Goal: Task Accomplishment & Management: Complete application form

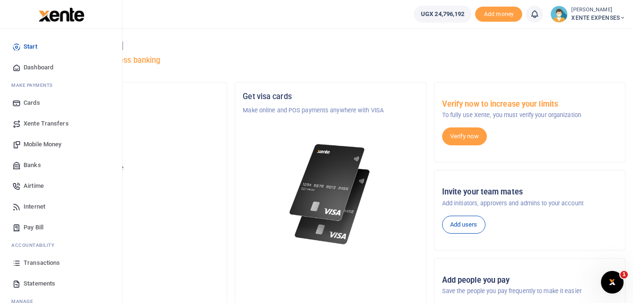
click at [33, 262] on span "Transactions" at bounding box center [42, 262] width 36 height 9
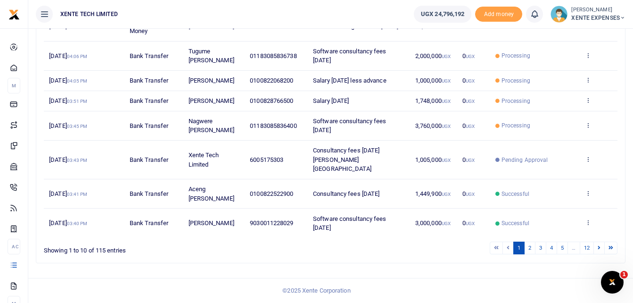
scroll to position [214, 0]
click at [529, 254] on link "2" at bounding box center [529, 247] width 11 height 13
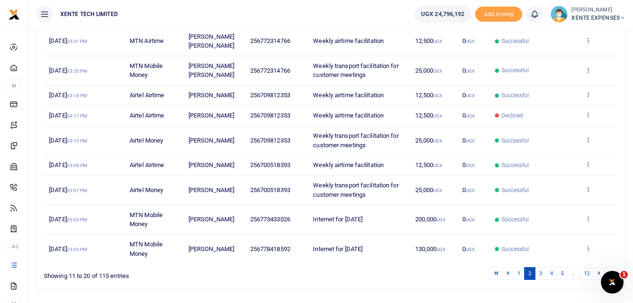
scroll to position [205, 0]
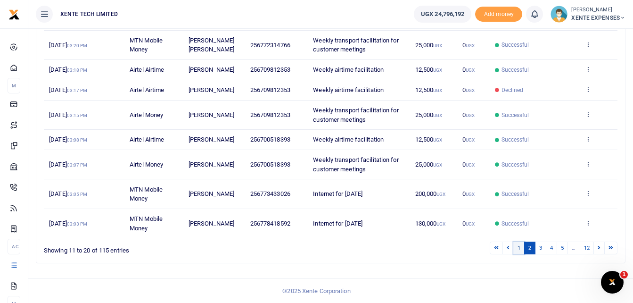
click at [519, 248] on link "1" at bounding box center [518, 247] width 11 height 13
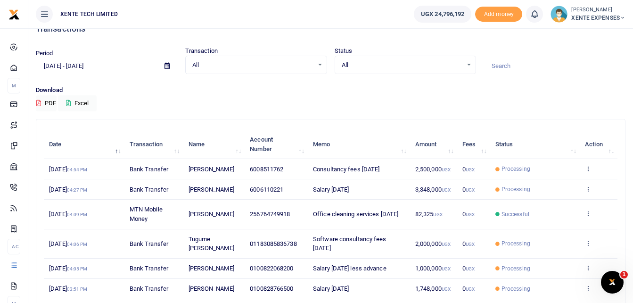
scroll to position [0, 0]
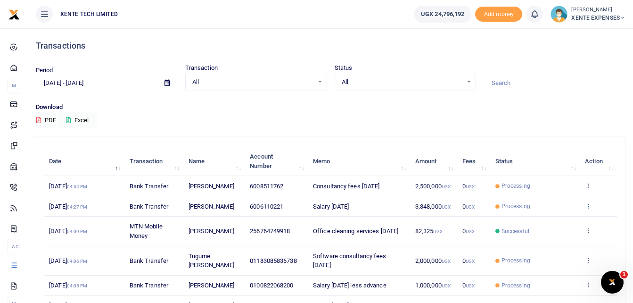
click at [589, 209] on icon at bounding box center [588, 205] width 6 height 7
click at [543, 255] on link "Send again" at bounding box center [553, 256] width 74 height 13
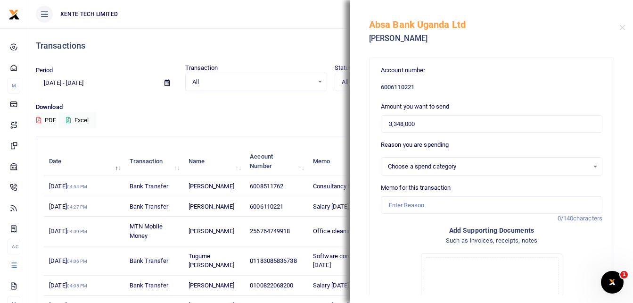
select select "1"
drag, startPoint x: 428, startPoint y: 121, endPoint x: 356, endPoint y: 119, distance: 72.6
click at [356, 119] on div "Account number 6006110221 Amount you want to send 3,348,000 Reason you are spen…" at bounding box center [491, 173] width 283 height 242
type input "1,105,000"
click at [588, 168] on div "123456: Salary and Allowance (Salary and allowance payments to Xente staff) Sel…" at bounding box center [491, 166] width 221 height 10
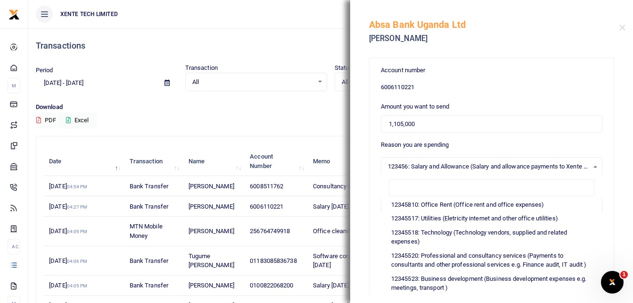
scroll to position [58, 0]
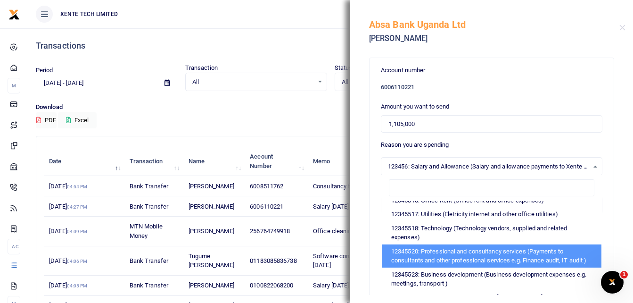
click at [520, 251] on li "12345520: Professional and consultancy services (Payments to consultants and ot…" at bounding box center [492, 255] width 220 height 23
select select "14"
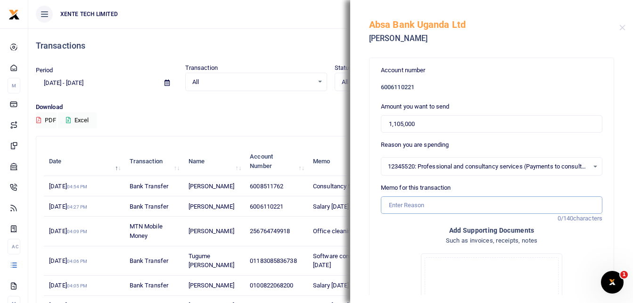
click at [411, 204] on input "Memo for this transaction" at bounding box center [492, 205] width 222 height 18
type input "Consultancy fees [DATE] [PERSON_NAME][GEOGRAPHIC_DATA]"
click at [389, 207] on input "Consultancy fees [DATE] [PERSON_NAME][GEOGRAPHIC_DATA]" at bounding box center [492, 205] width 222 height 18
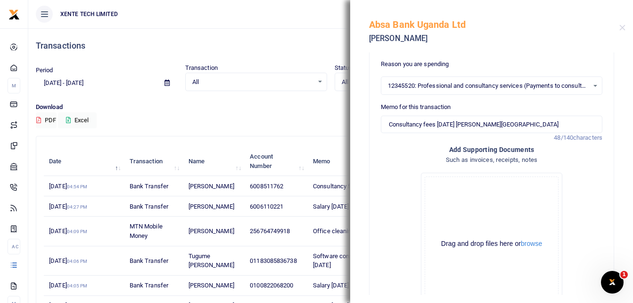
scroll to position [153, 0]
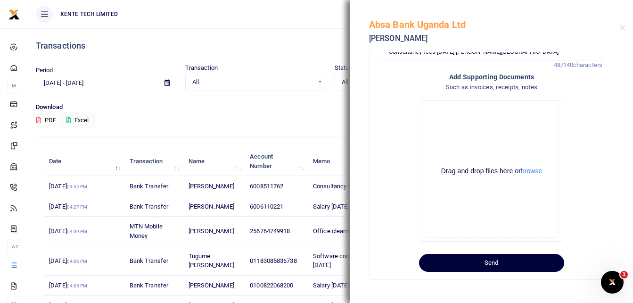
click at [498, 260] on button "Send" at bounding box center [491, 263] width 145 height 18
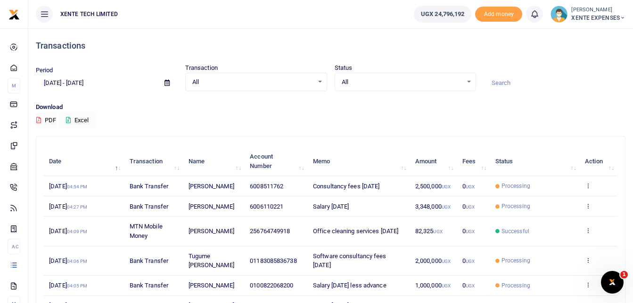
click at [166, 83] on icon at bounding box center [167, 83] width 5 height 6
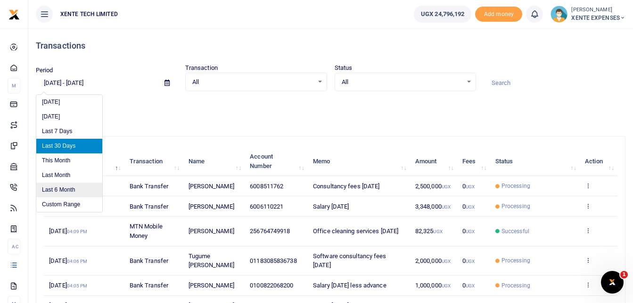
click at [62, 193] on li "Last 6 Month" at bounding box center [69, 189] width 66 height 15
type input "[DATE] - [DATE]"
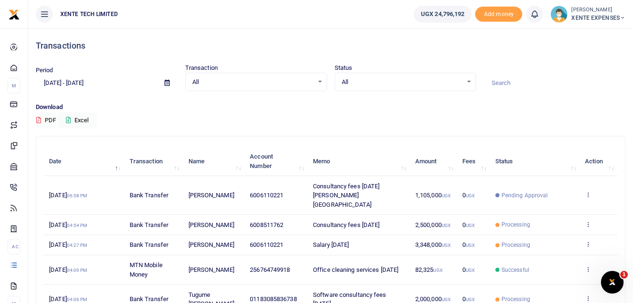
click at [524, 79] on input at bounding box center [555, 83] width 142 height 16
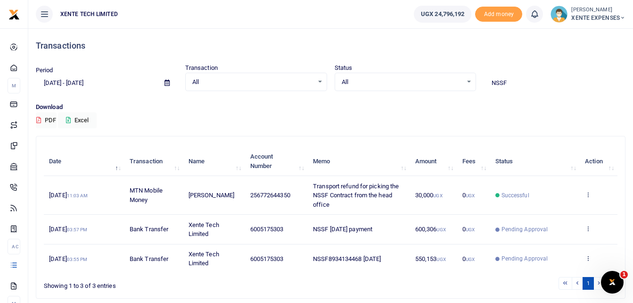
type input "NSSF"
click at [568, 122] on div "Download PDF Excel" at bounding box center [331, 115] width 590 height 26
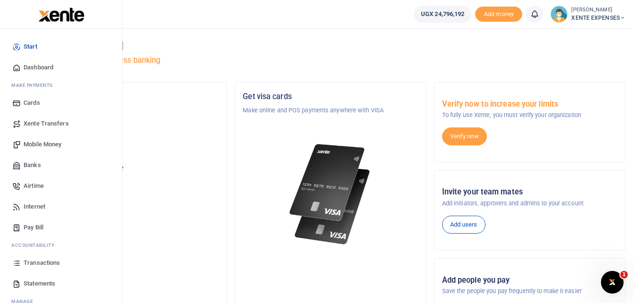
click at [42, 261] on span "Transactions" at bounding box center [42, 262] width 36 height 9
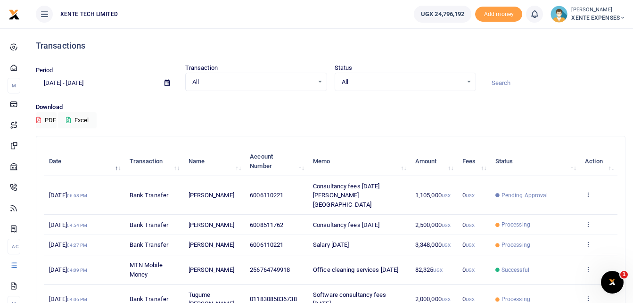
click at [526, 86] on input at bounding box center [555, 83] width 142 height 16
type input "NSSF"
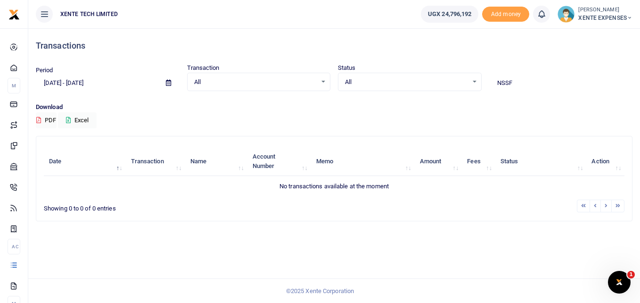
click at [167, 80] on icon at bounding box center [168, 83] width 5 height 6
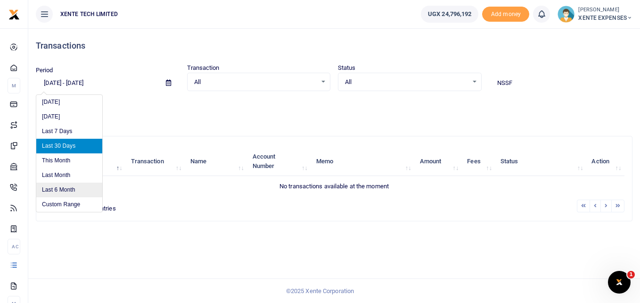
click at [66, 190] on li "Last 6 Month" at bounding box center [69, 189] width 66 height 15
type input "04/01/2025 - 10/01/2025"
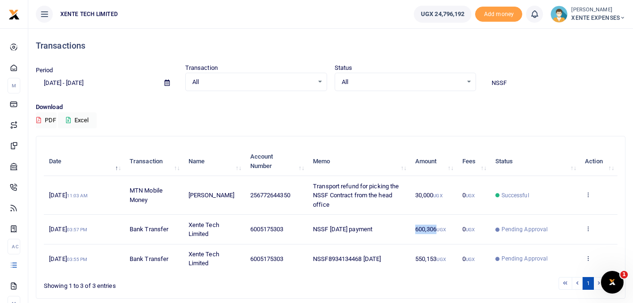
drag, startPoint x: 415, startPoint y: 232, endPoint x: 437, endPoint y: 233, distance: 22.2
click at [437, 233] on td "600,306 UGX" at bounding box center [433, 229] width 47 height 29
copy span "600,306"
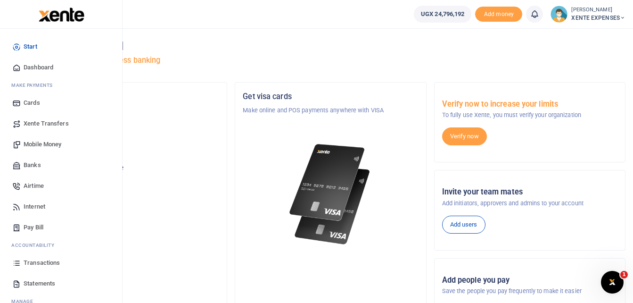
click at [46, 264] on span "Transactions" at bounding box center [42, 262] width 36 height 9
click at [32, 263] on span "Transactions" at bounding box center [42, 262] width 36 height 9
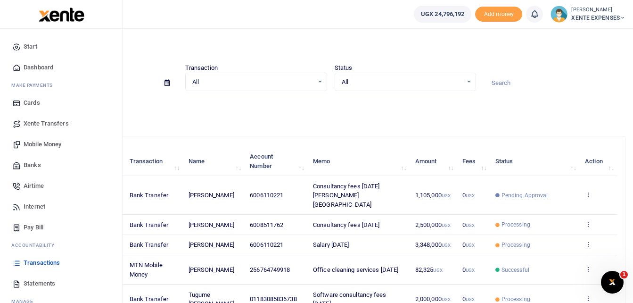
click at [36, 266] on span "Transactions" at bounding box center [42, 262] width 36 height 9
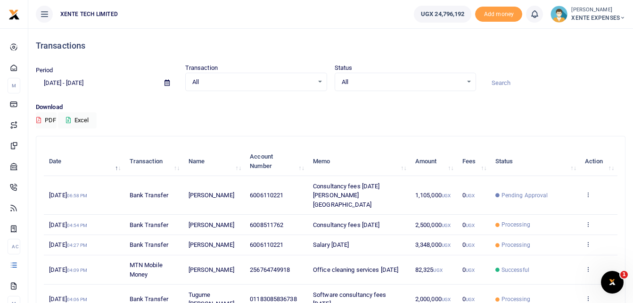
click at [497, 86] on input at bounding box center [555, 83] width 142 height 16
type input "nssf"
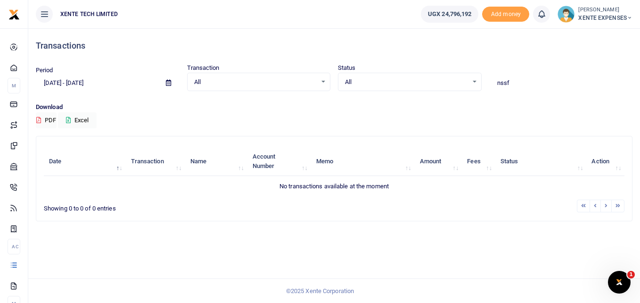
click at [168, 83] on icon at bounding box center [168, 83] width 5 height 6
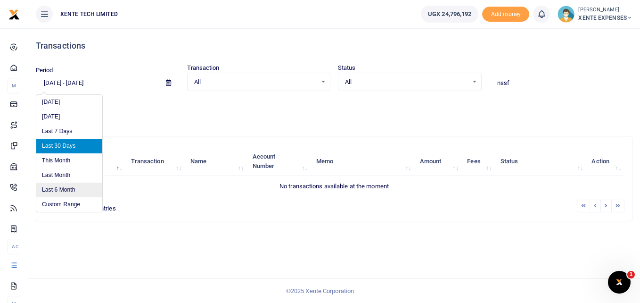
click at [74, 187] on li "Last 6 Month" at bounding box center [69, 189] width 66 height 15
type input "04/01/2025 - 10/01/2025"
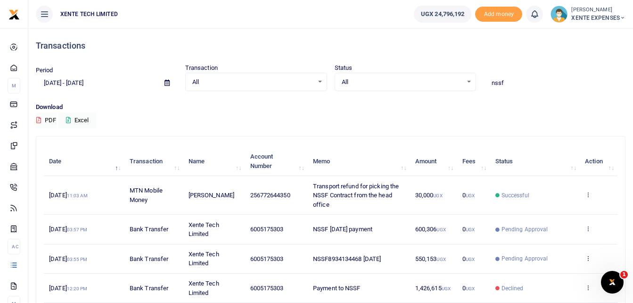
click at [520, 88] on input "nssf" at bounding box center [555, 83] width 142 height 16
click at [587, 261] on link at bounding box center [588, 258] width 6 height 7
click at [556, 243] on link "Send again" at bounding box center [553, 243] width 74 height 13
click at [556, 243] on td "Pending Approval" at bounding box center [535, 229] width 90 height 29
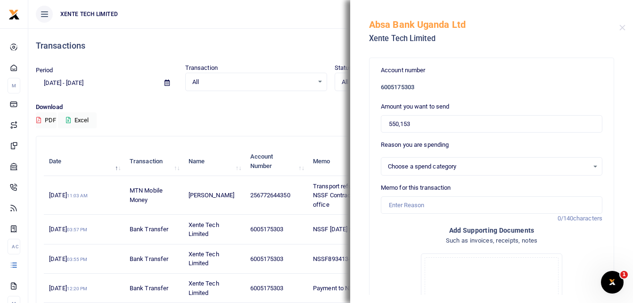
select select "7"
drag, startPoint x: 416, startPoint y: 128, endPoint x: 379, endPoint y: 128, distance: 36.8
click at [379, 128] on div "Account number 6005175303 Amount you want to send 550,153 Reason you are spendi…" at bounding box center [492, 245] width 244 height 374
type input "4,051,197"
click at [409, 209] on input "Memo for this transaction" at bounding box center [492, 205] width 222 height 18
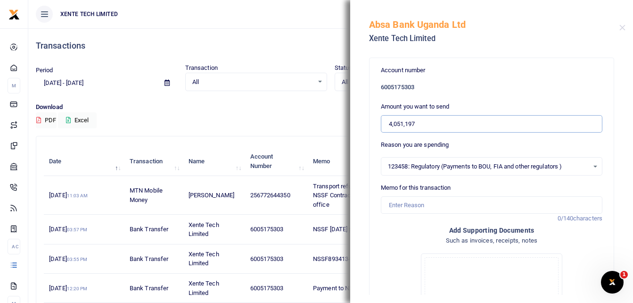
click at [388, 124] on input "4,051,197" at bounding box center [492, 124] width 222 height 18
click at [402, 208] on input "Memo for this transaction" at bounding box center [492, 205] width 222 height 18
click at [385, 199] on input "Memo for this transaction" at bounding box center [492, 205] width 222 height 18
click at [392, 208] on input "Memo for this transaction" at bounding box center [492, 205] width 222 height 18
type input "NSSF payments May June July [DATE] and Penalties"
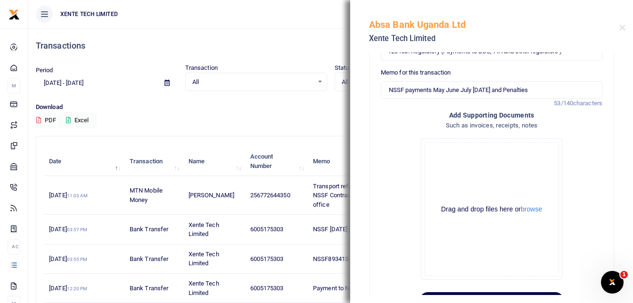
scroll to position [153, 0]
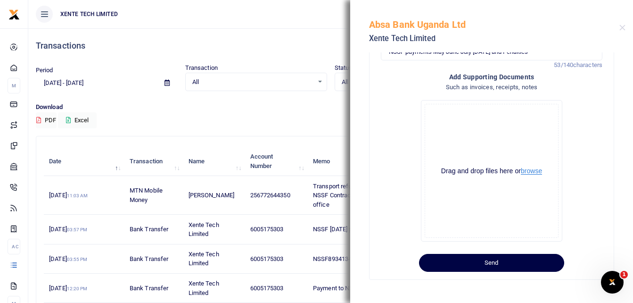
click at [527, 169] on button "browse" at bounding box center [531, 170] width 21 height 7
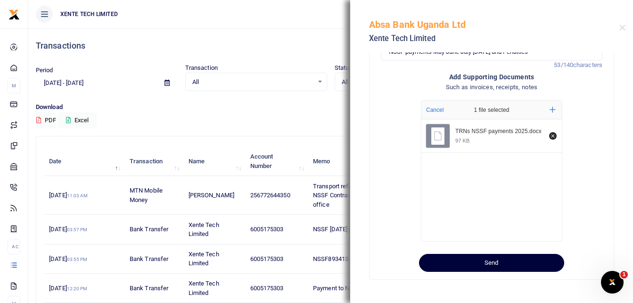
click at [488, 265] on button "Send" at bounding box center [491, 263] width 145 height 18
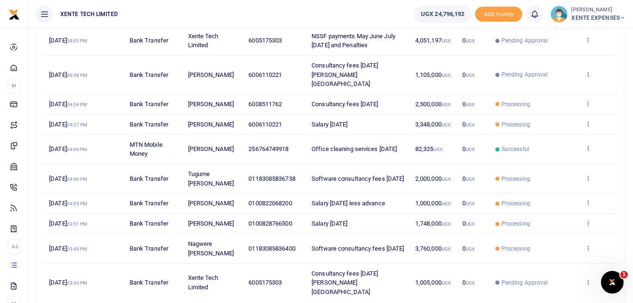
scroll to position [223, 0]
